Goal: Information Seeking & Learning: Check status

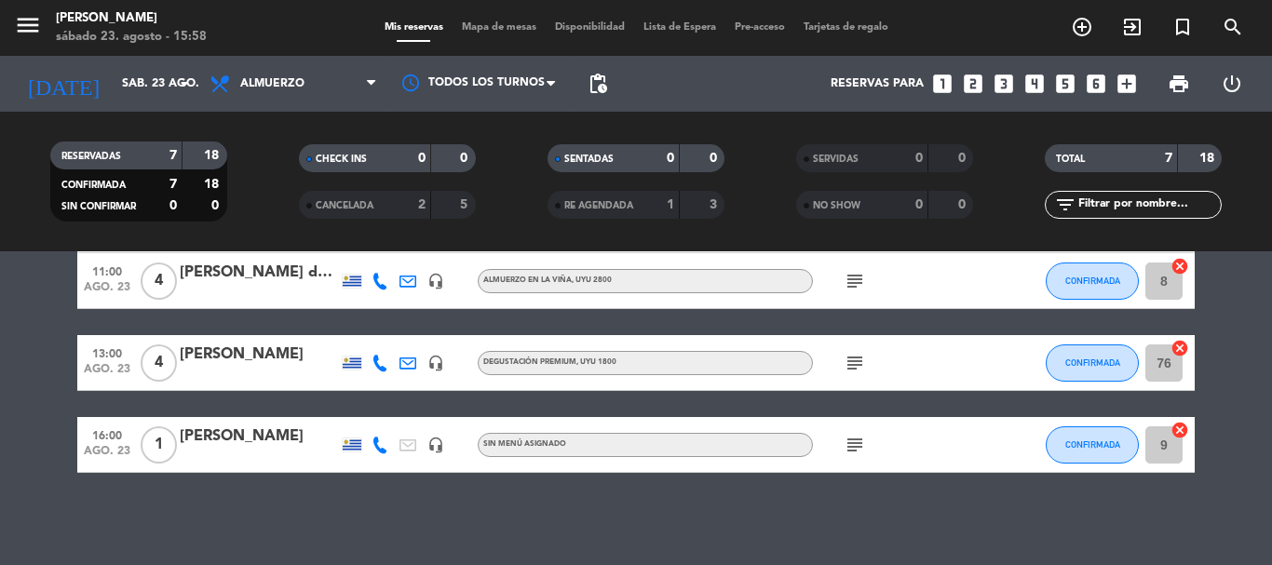
scroll to position [308, 0]
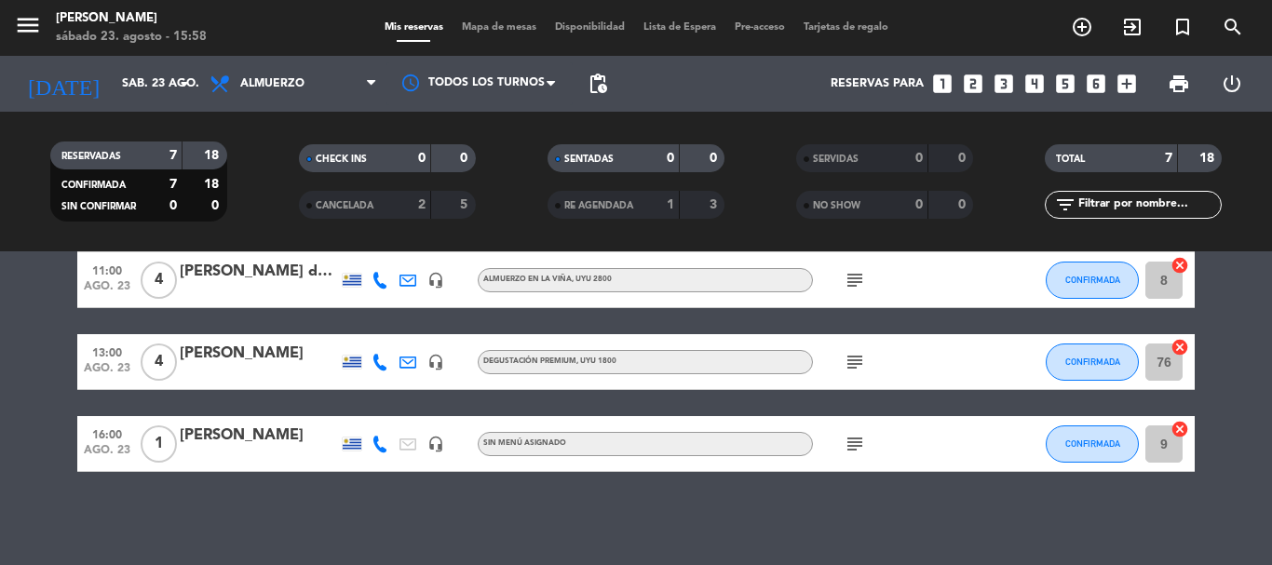
click at [268, 439] on div "[PERSON_NAME]" at bounding box center [259, 436] width 158 height 24
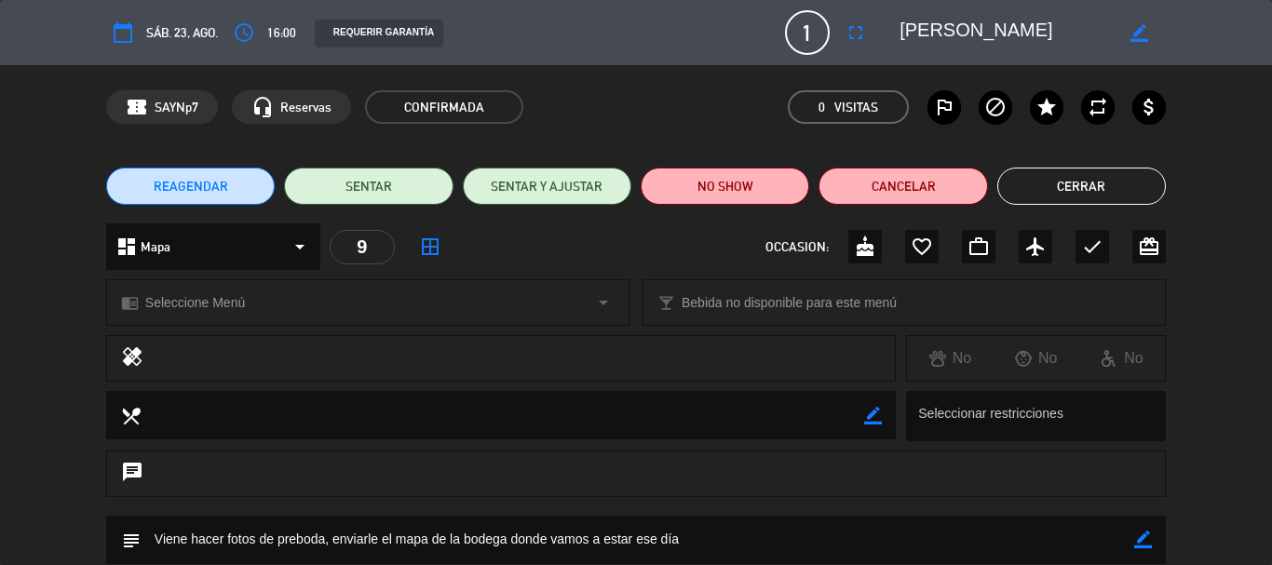
drag, startPoint x: 1030, startPoint y: 28, endPoint x: 889, endPoint y: 26, distance: 140.6
click at [885, 27] on editable-input "border_color" at bounding box center [1021, 33] width 289 height 34
click at [1262, 136] on div "confirmation_number SAYNp7 headset_mic Reservas CONFIRMADA 0 Visitas outlined_f…" at bounding box center [636, 107] width 1272 height 84
click at [1133, 184] on button "Cerrar" at bounding box center [1081, 186] width 169 height 37
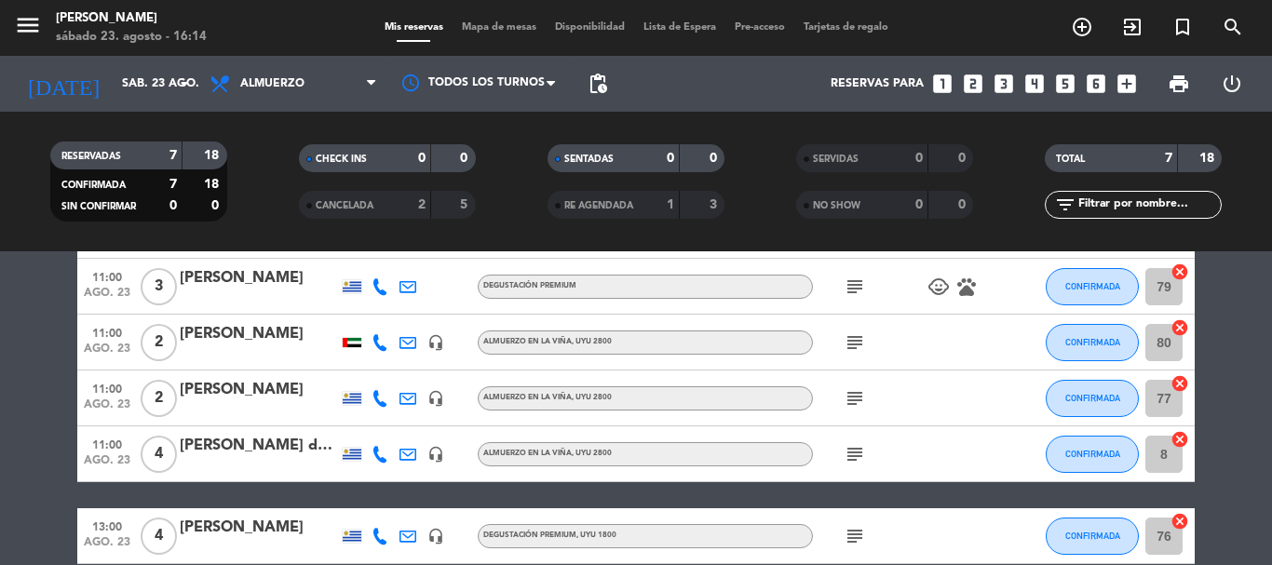
scroll to position [0, 0]
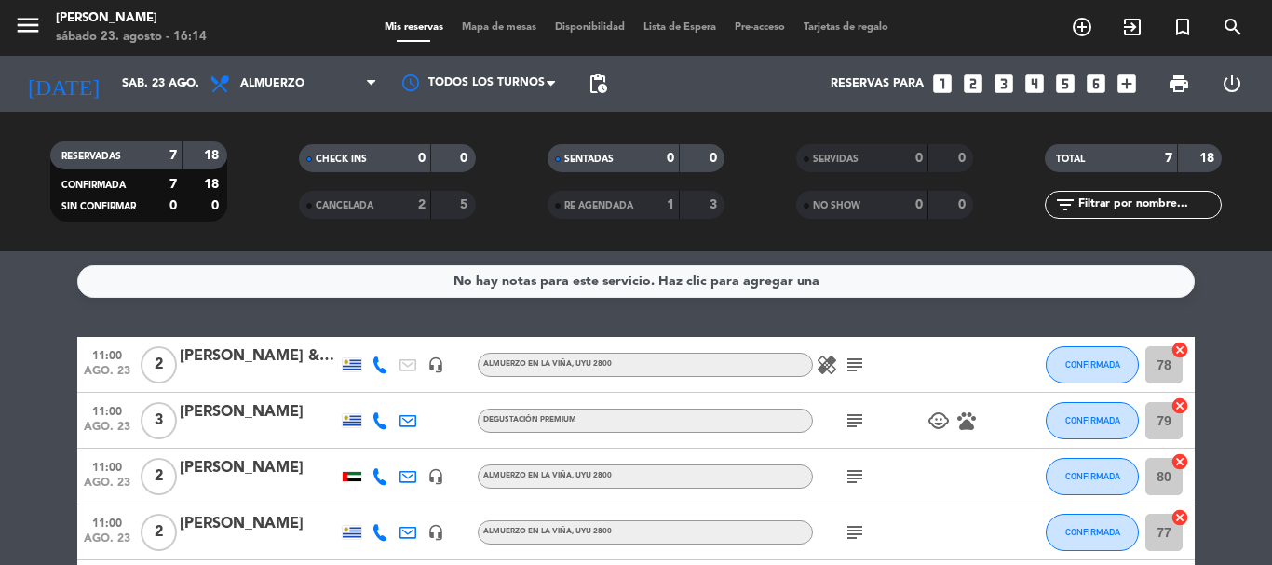
click at [853, 367] on icon "subject" at bounding box center [855, 365] width 22 height 22
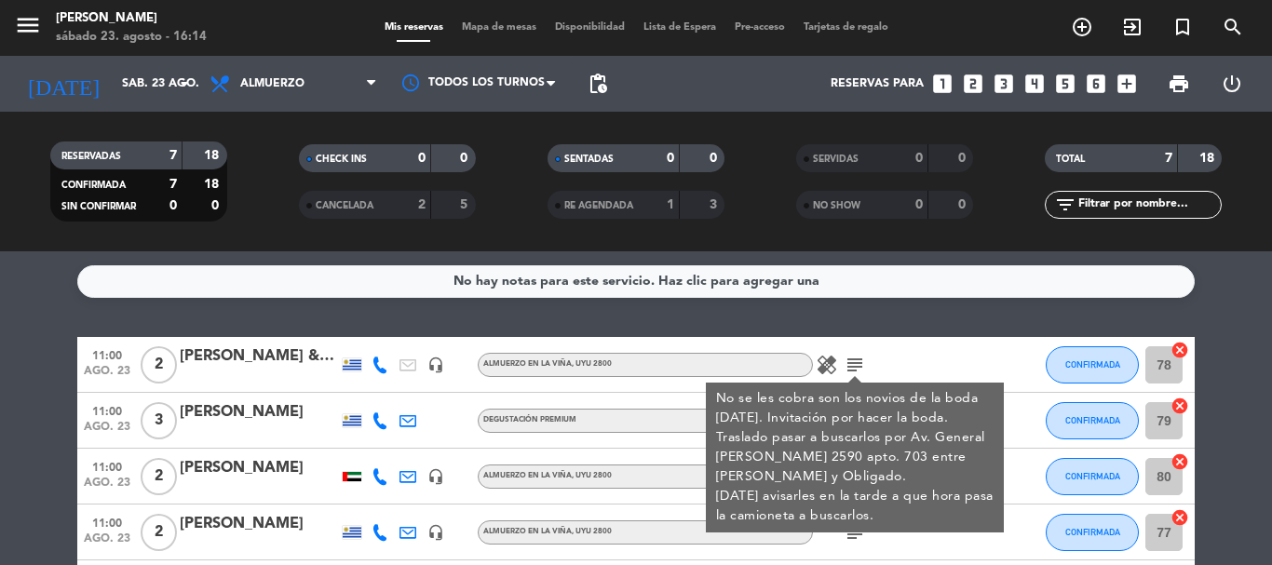
click at [907, 357] on div "healing subject No se les cobra son los novios de la boda [DATE]. Invitación po…" at bounding box center [897, 364] width 168 height 55
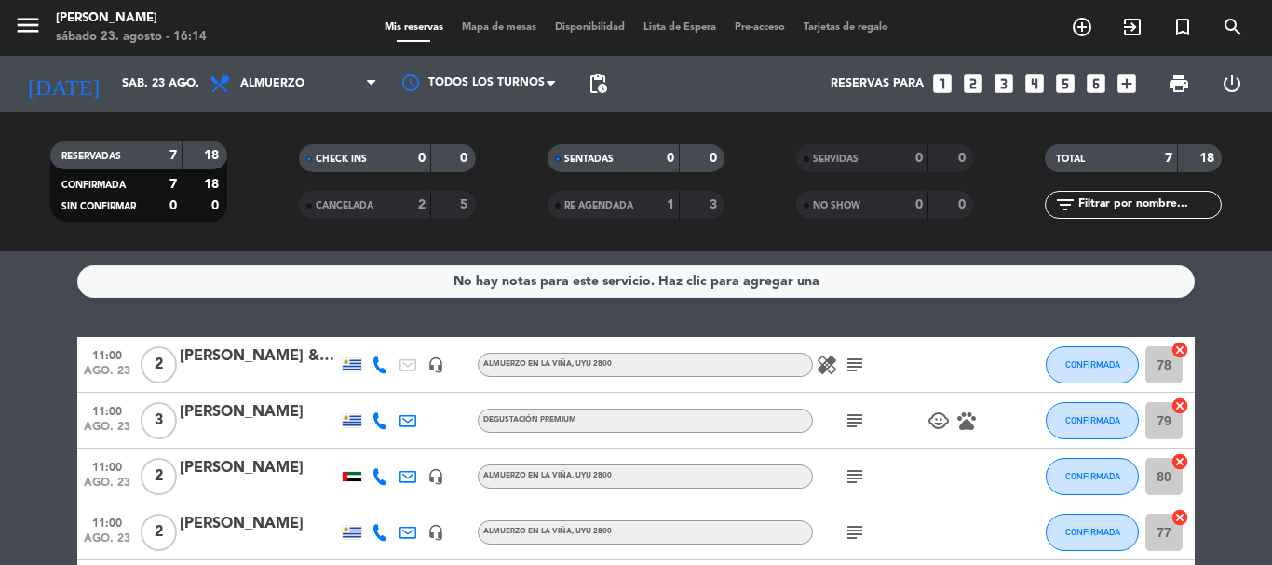
click at [855, 422] on icon "subject" at bounding box center [855, 421] width 22 height 22
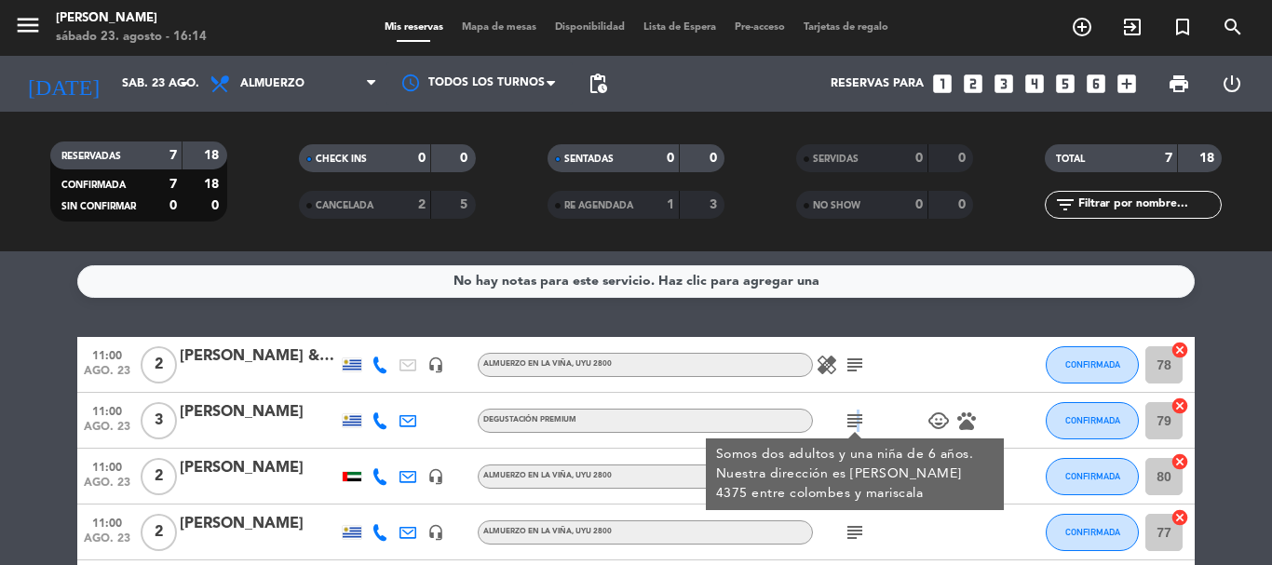
click at [854, 422] on icon "subject" at bounding box center [855, 421] width 22 height 22
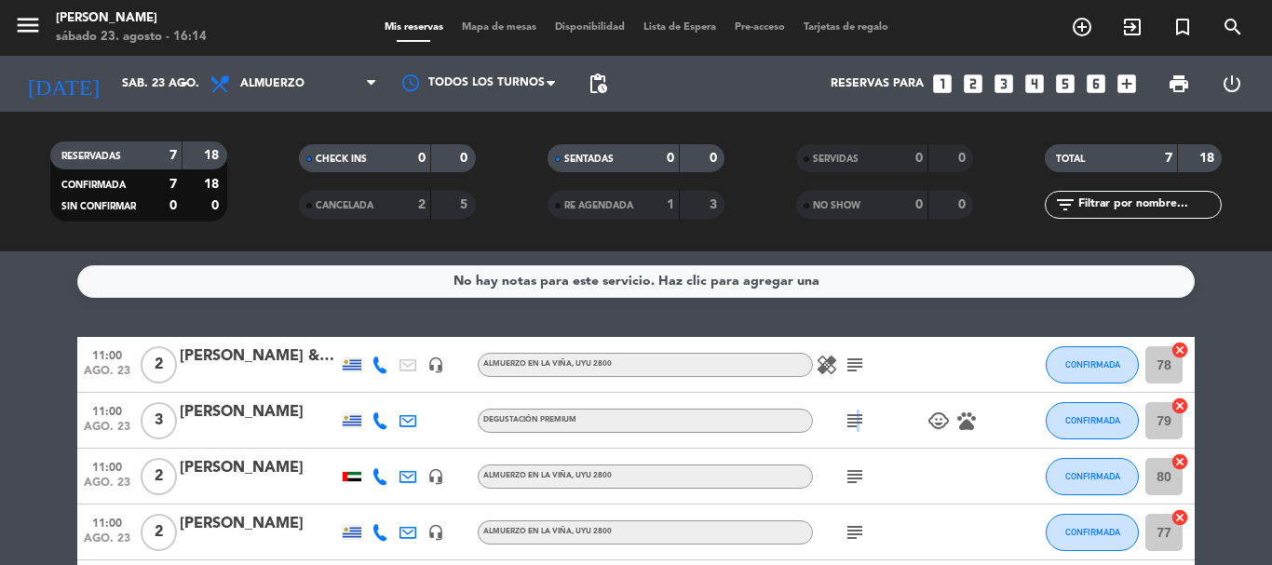
click at [854, 422] on icon "subject" at bounding box center [855, 421] width 22 height 22
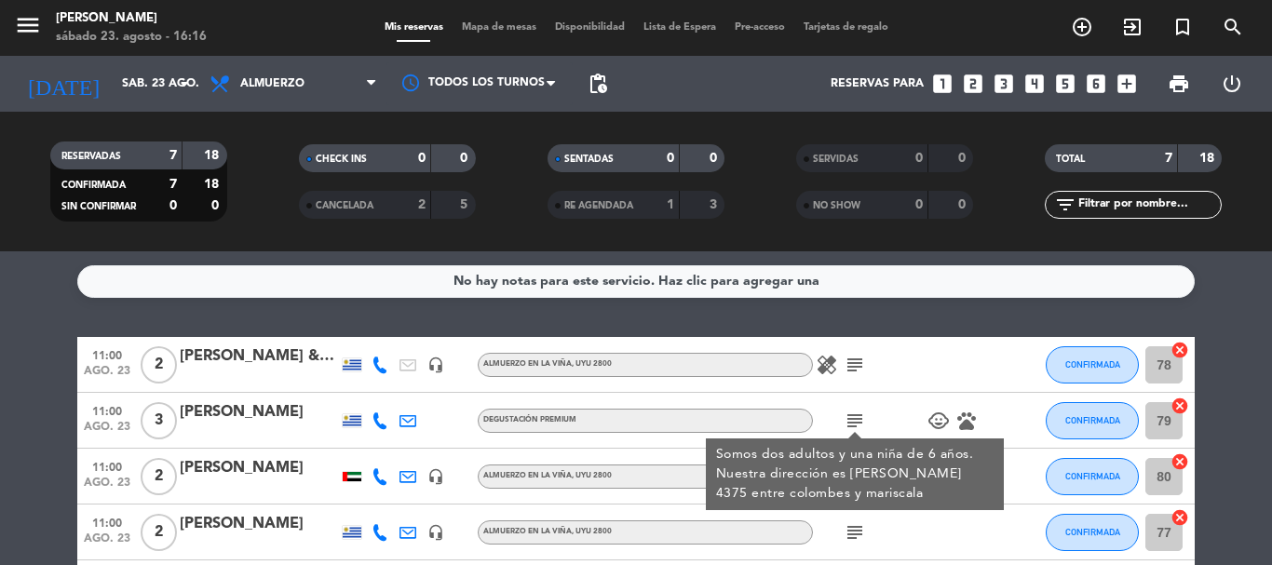
click at [931, 346] on div "healing subject" at bounding box center [897, 364] width 168 height 55
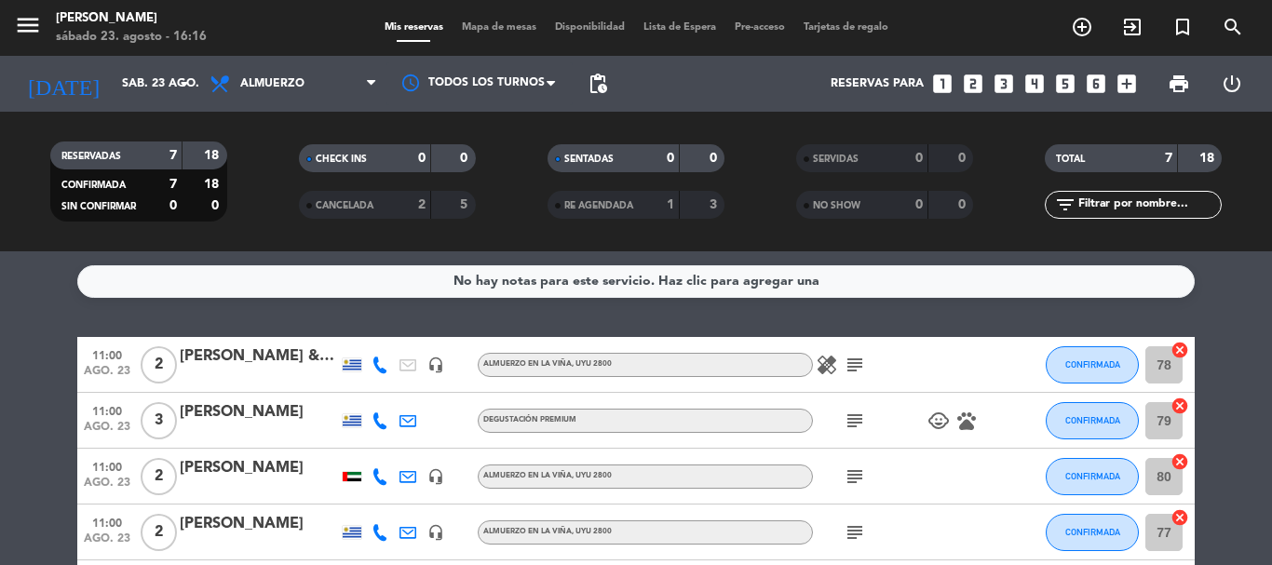
click at [856, 426] on icon "subject" at bounding box center [855, 421] width 22 height 22
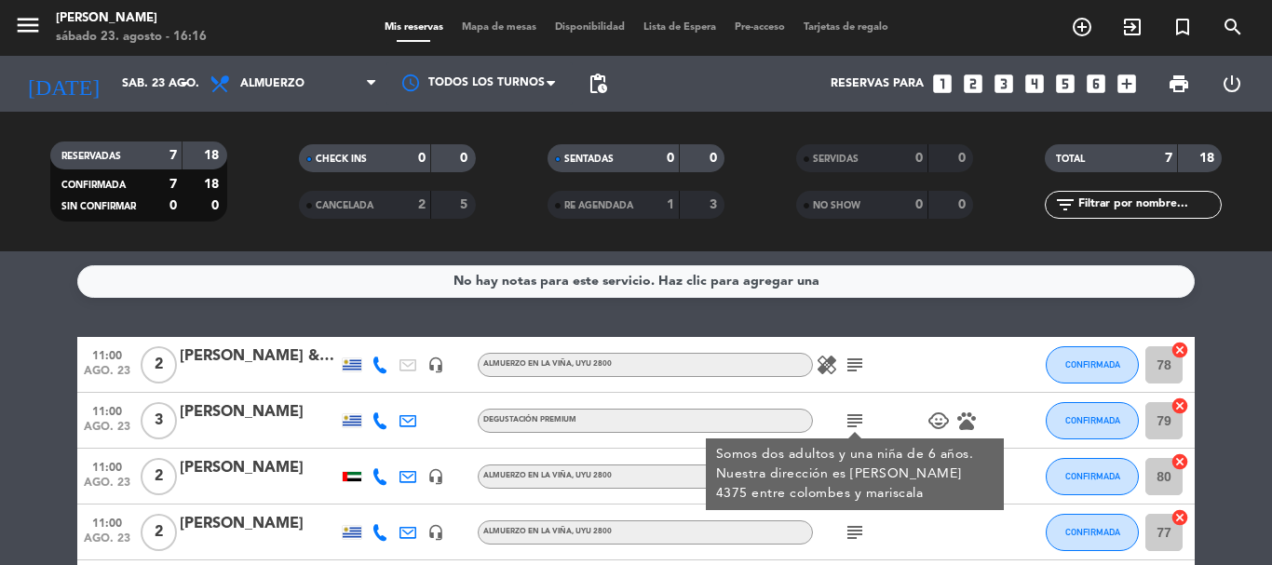
click at [905, 399] on div "subject Somos dos adultos y una niña de 6 años. Nuestra dirección es [PERSON_NA…" at bounding box center [897, 420] width 168 height 55
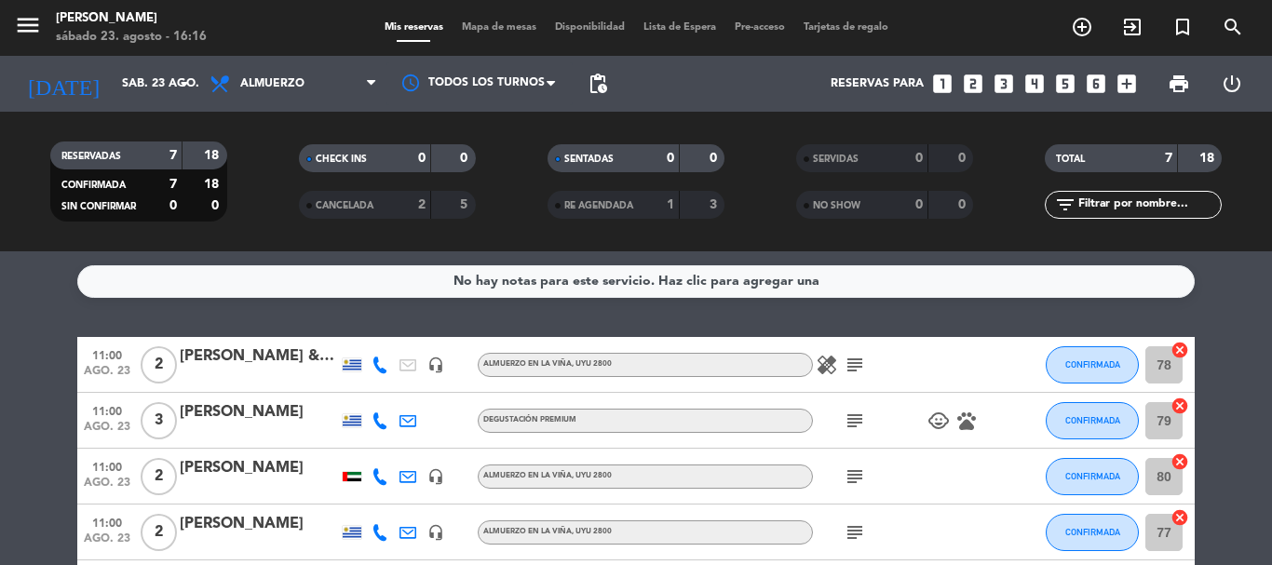
click at [855, 482] on icon "subject" at bounding box center [855, 477] width 22 height 22
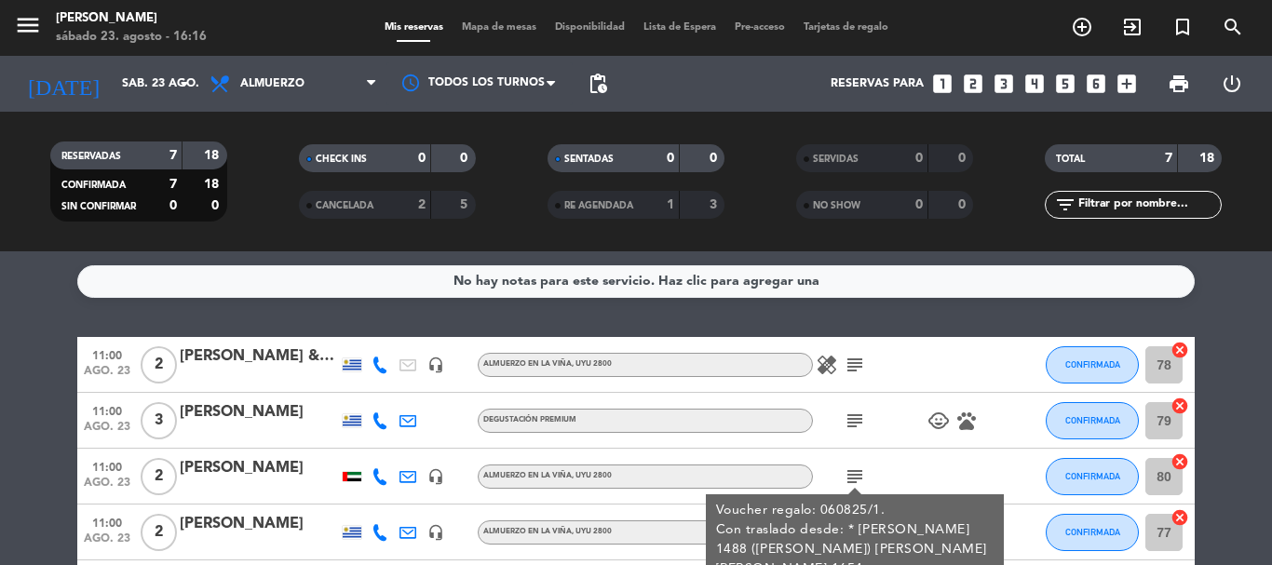
click at [257, 466] on div "[PERSON_NAME]" at bounding box center [259, 468] width 158 height 24
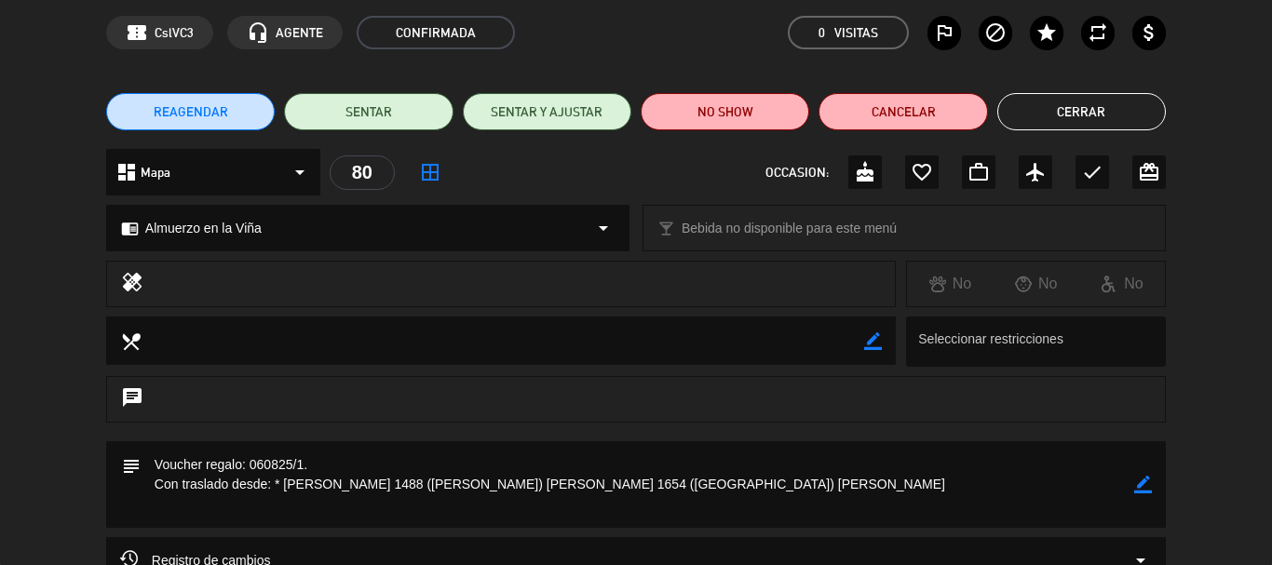
scroll to position [186, 0]
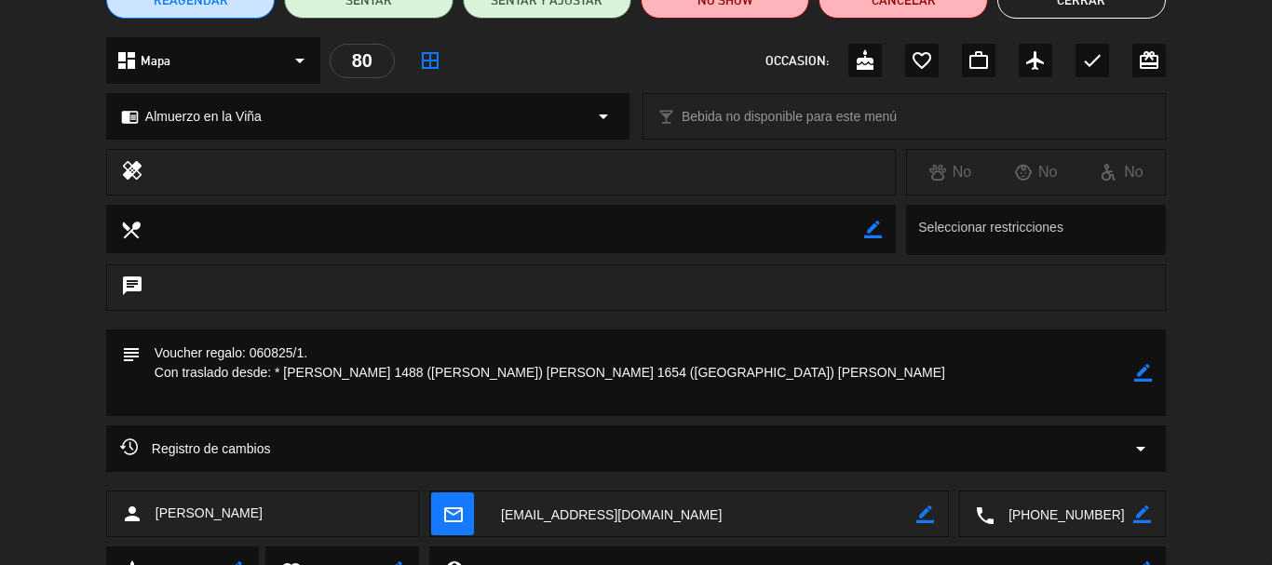
drag, startPoint x: 248, startPoint y: 350, endPoint x: 302, endPoint y: 355, distance: 54.2
click at [302, 355] on textarea at bounding box center [637, 373] width 993 height 87
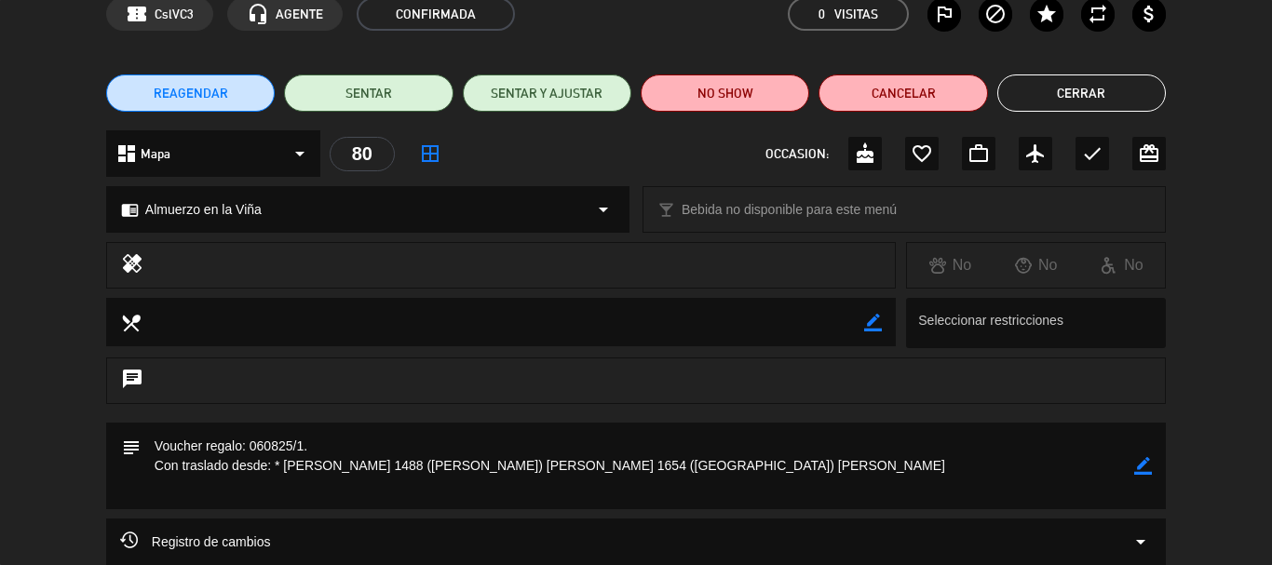
scroll to position [0, 0]
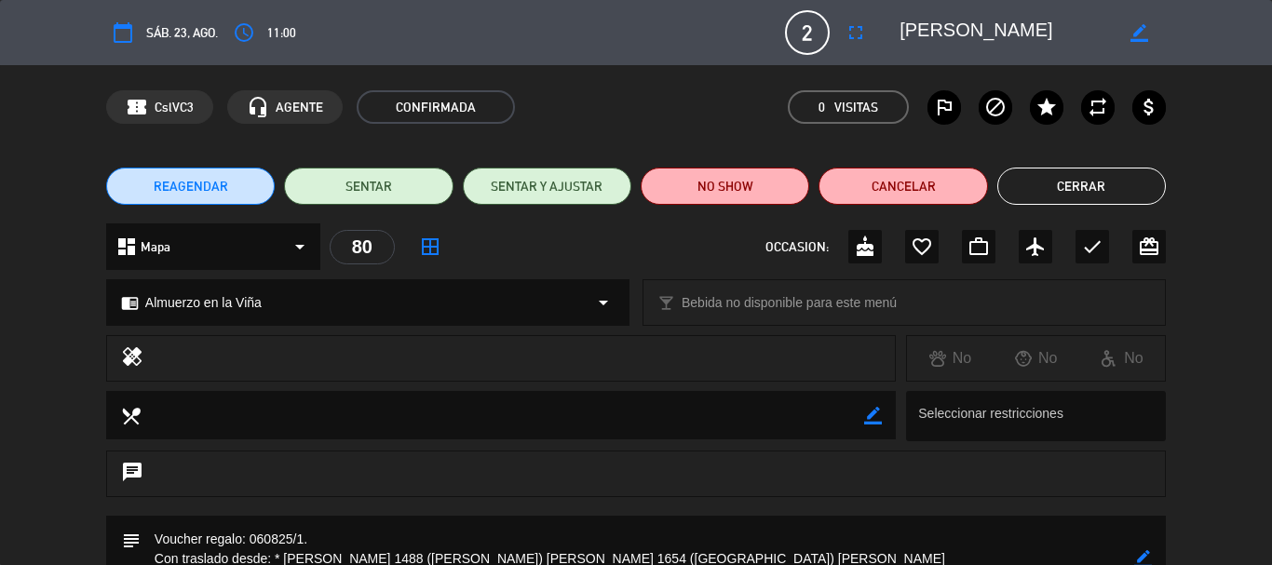
click at [1108, 196] on button "Cerrar" at bounding box center [1081, 186] width 169 height 37
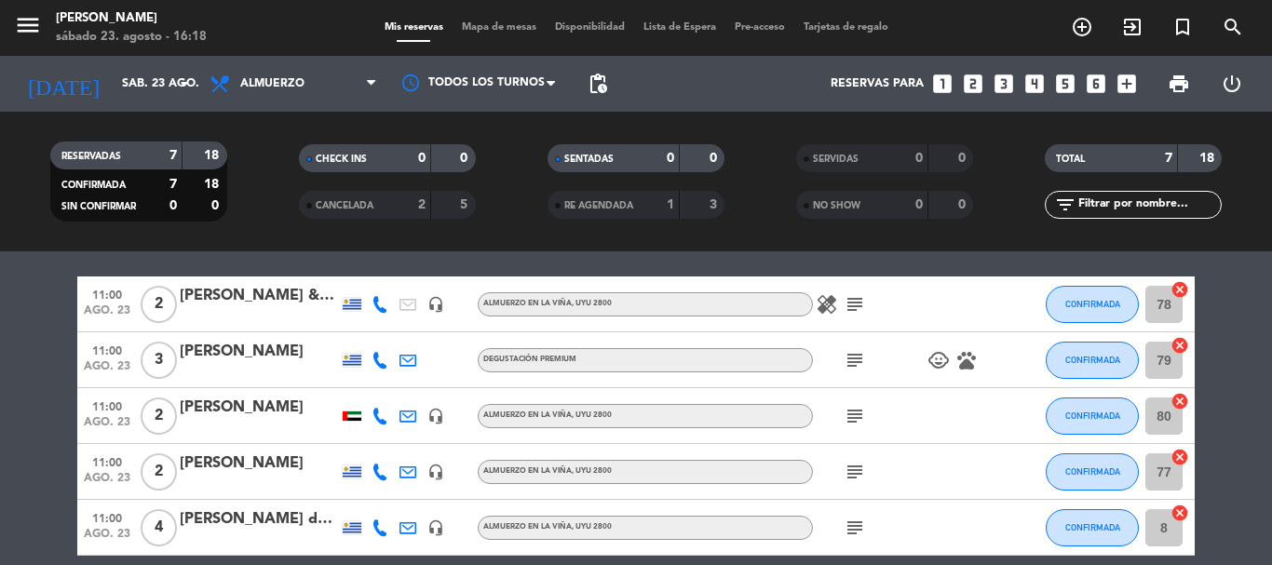
scroll to position [93, 0]
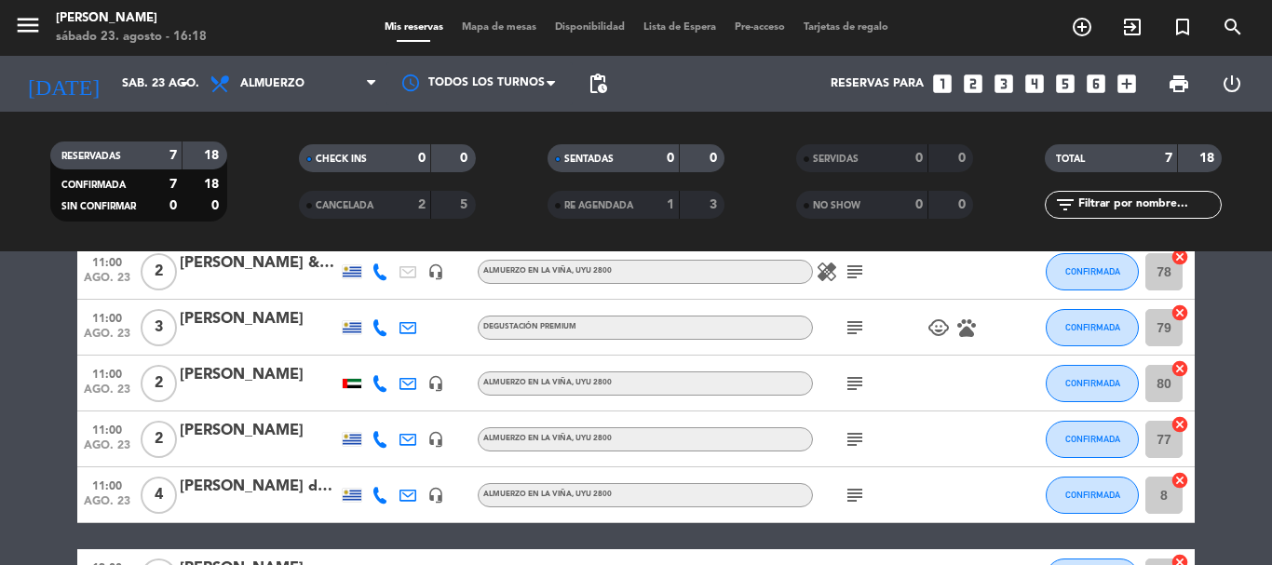
click at [859, 323] on icon "subject" at bounding box center [855, 328] width 22 height 22
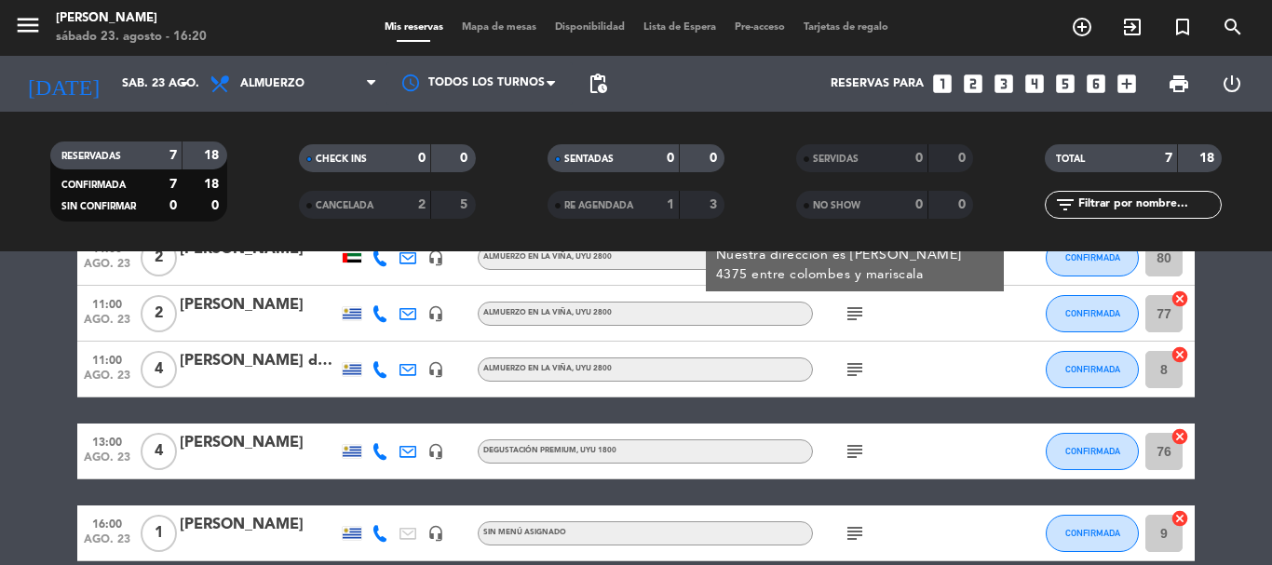
scroll to position [186, 0]
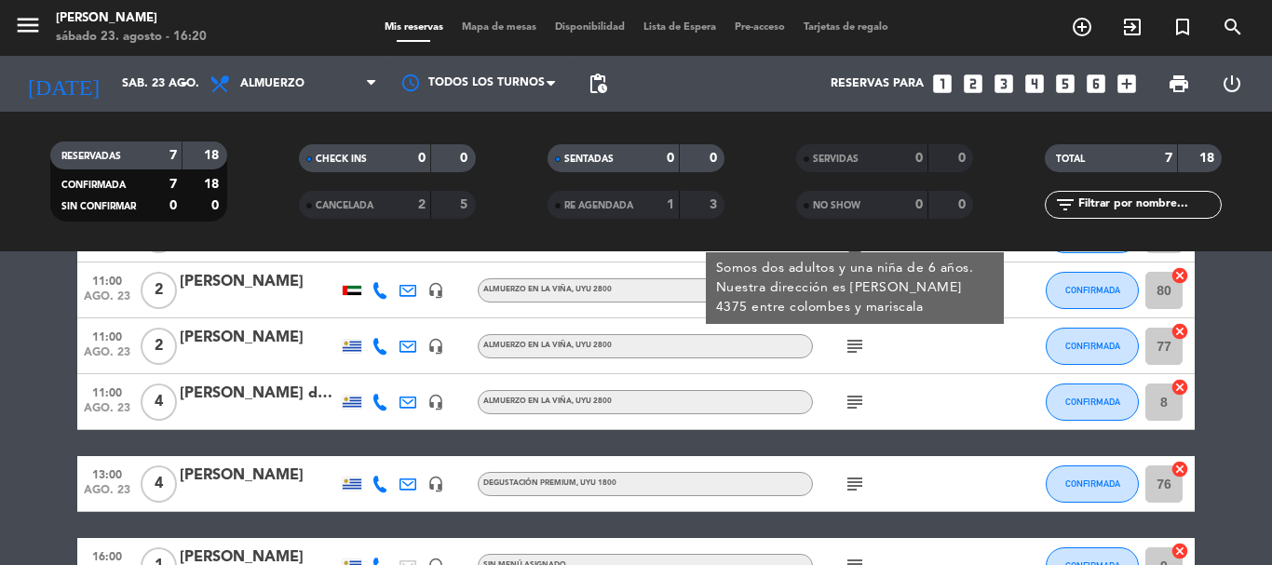
click at [1256, 395] on bookings-row "11:00 [DATE] 2 [PERSON_NAME] & [PERSON_NAME] headset_mic Almuerzo en la [PERSON…" at bounding box center [636, 372] width 1272 height 443
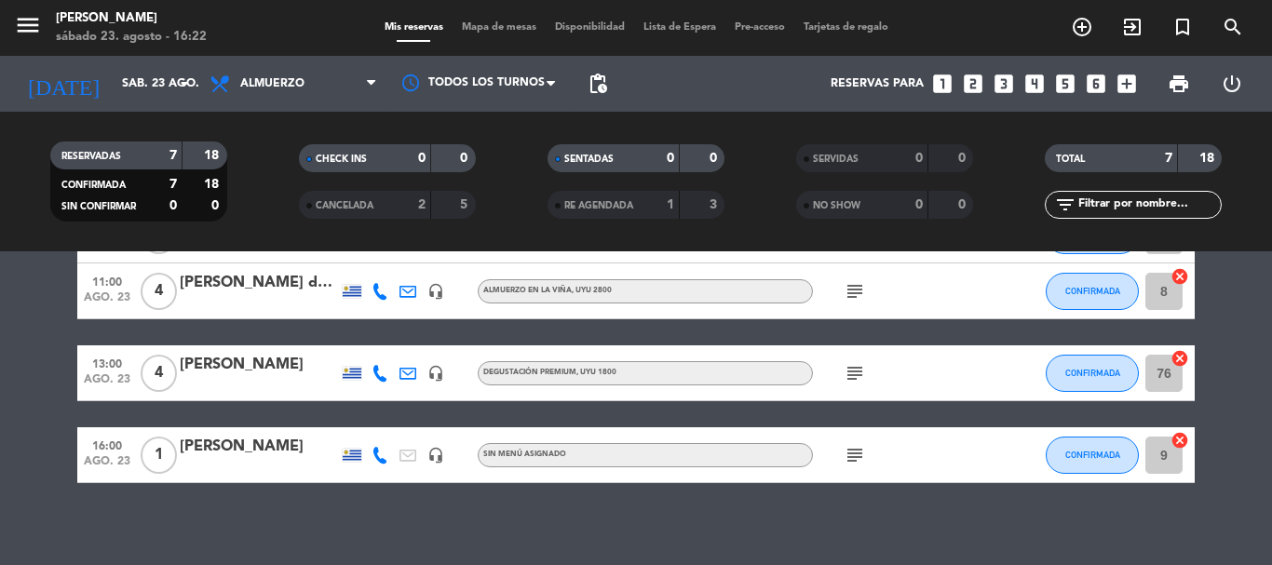
scroll to position [308, 0]
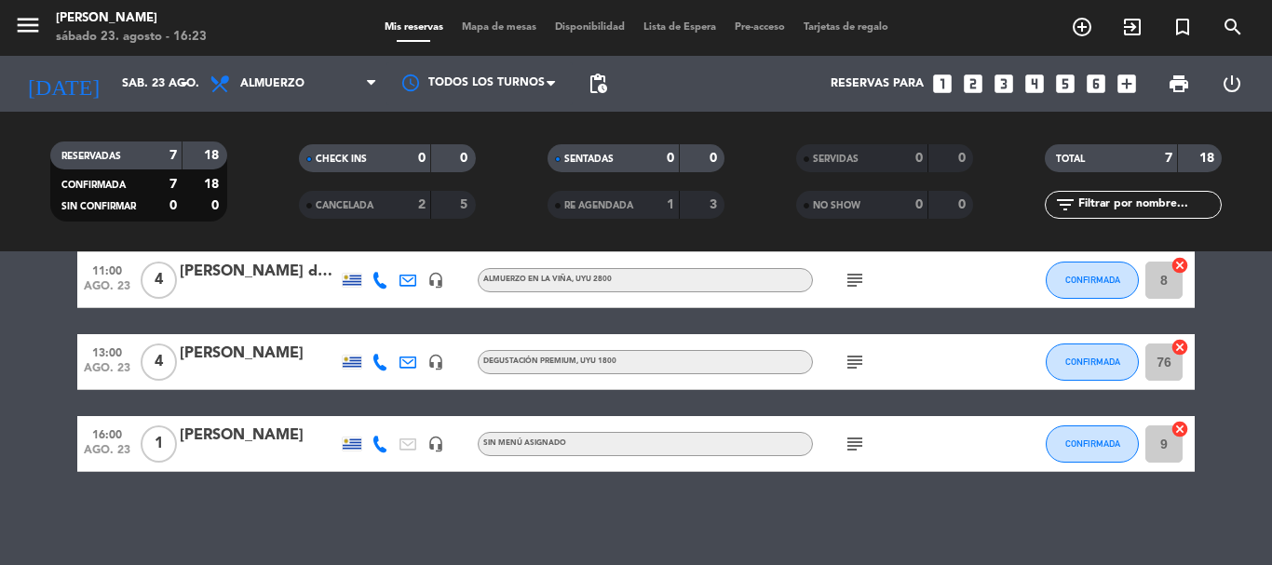
click at [863, 361] on icon "subject" at bounding box center [855, 362] width 22 height 22
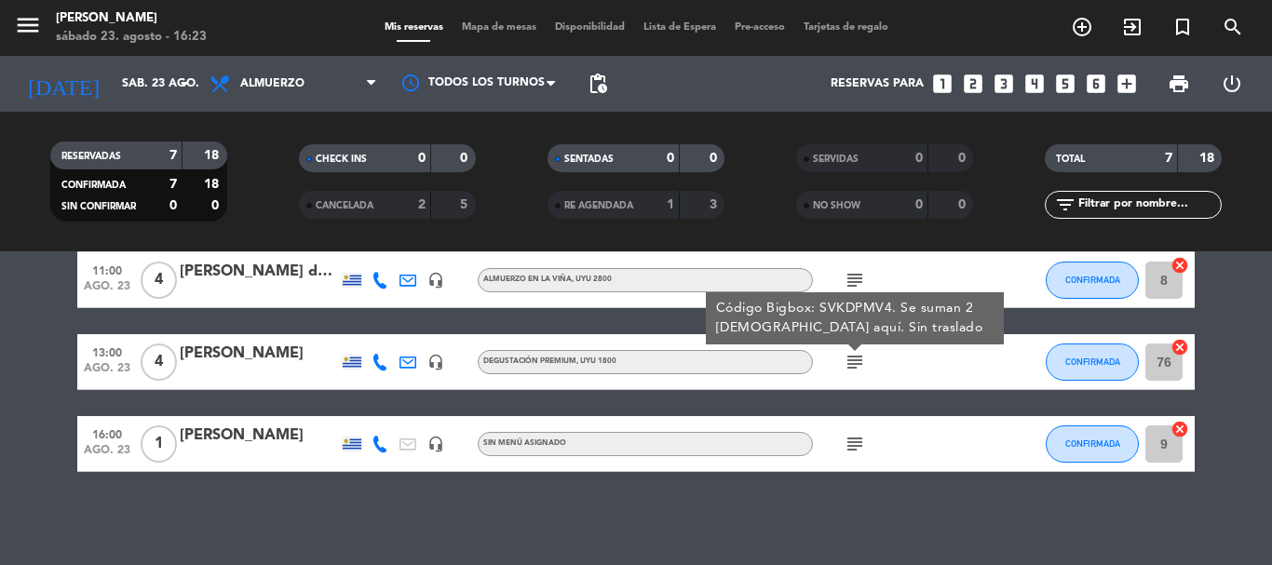
click at [265, 347] on div "[PERSON_NAME]" at bounding box center [259, 354] width 158 height 24
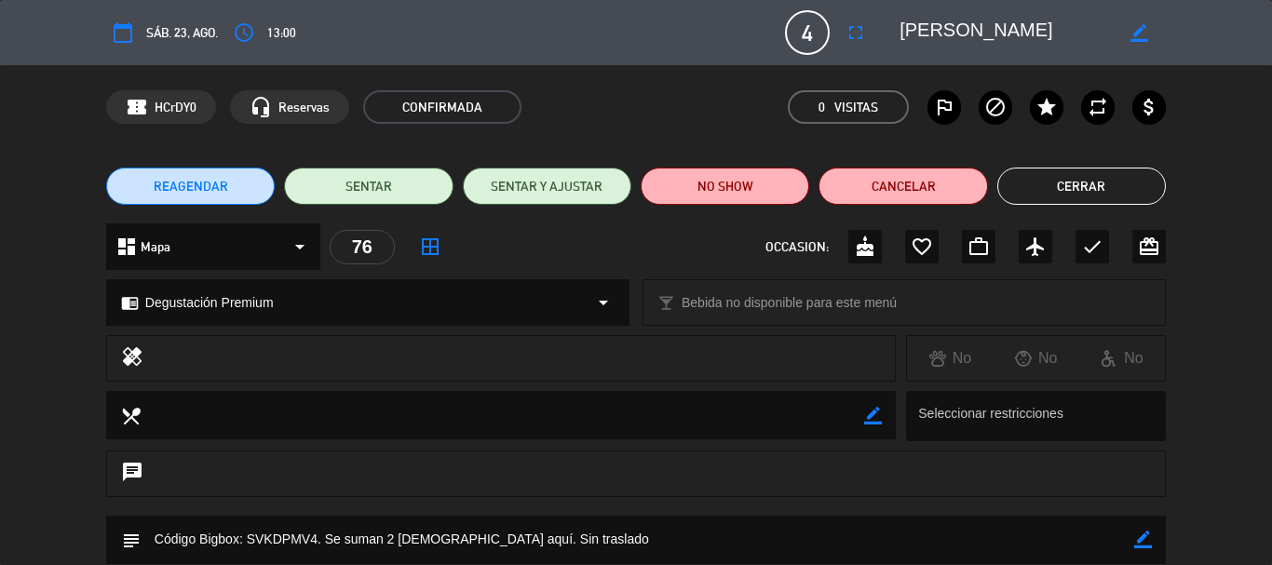
drag, startPoint x: 1019, startPoint y: 31, endPoint x: 889, endPoint y: 17, distance: 131.1
click at [889, 16] on div "border_color" at bounding box center [1025, 33] width 279 height 34
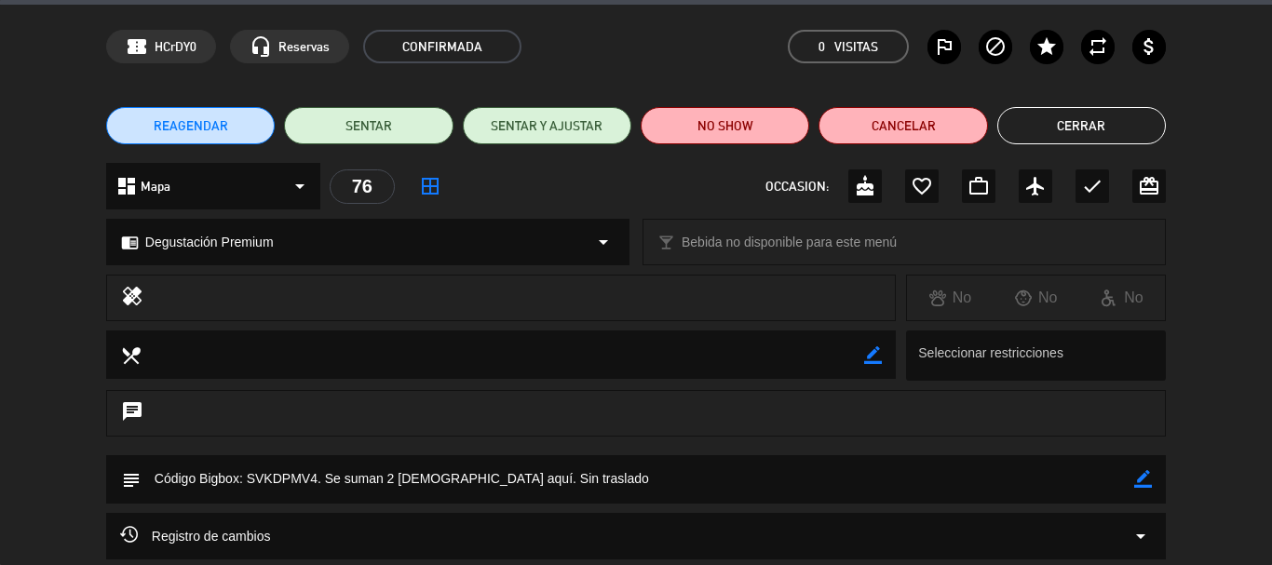
scroll to position [0, 0]
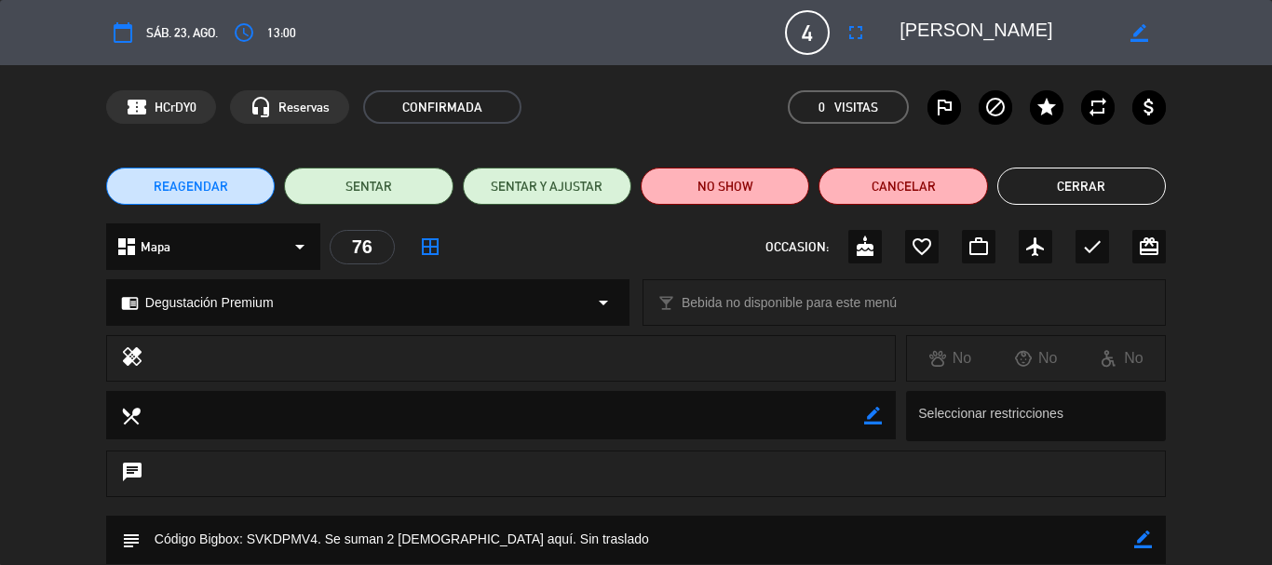
click at [1093, 177] on button "Cerrar" at bounding box center [1081, 186] width 169 height 37
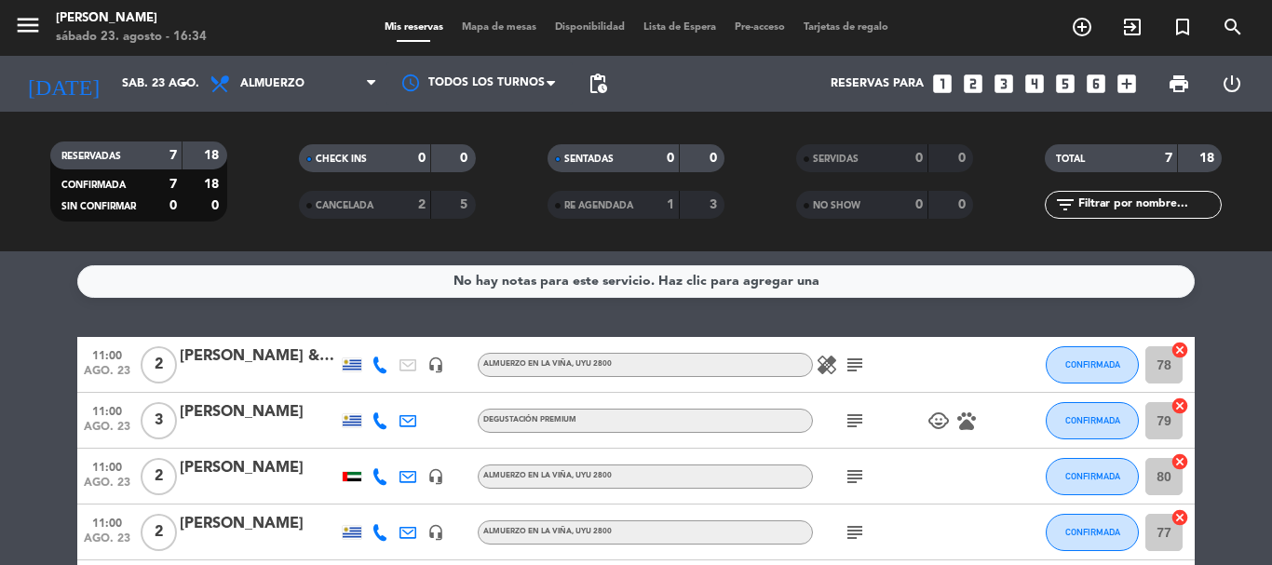
scroll to position [186, 0]
